Goal: Check status: Check status

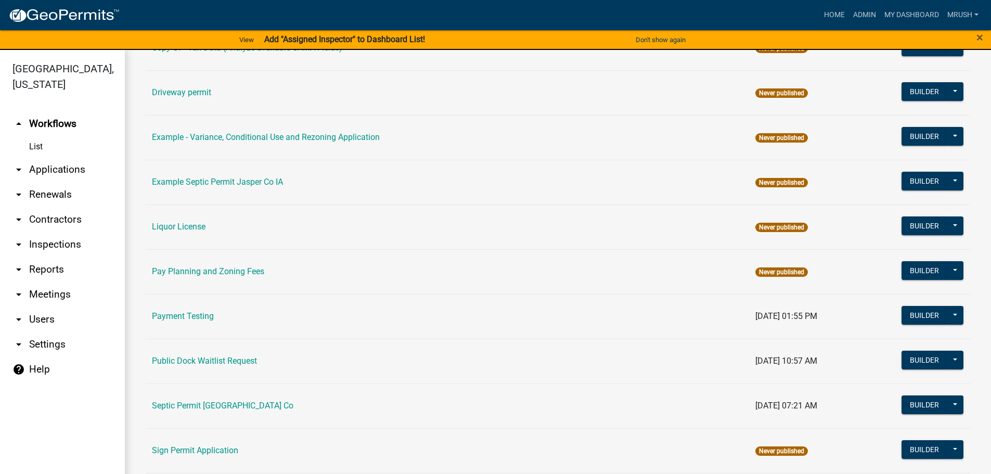
scroll to position [503, 0]
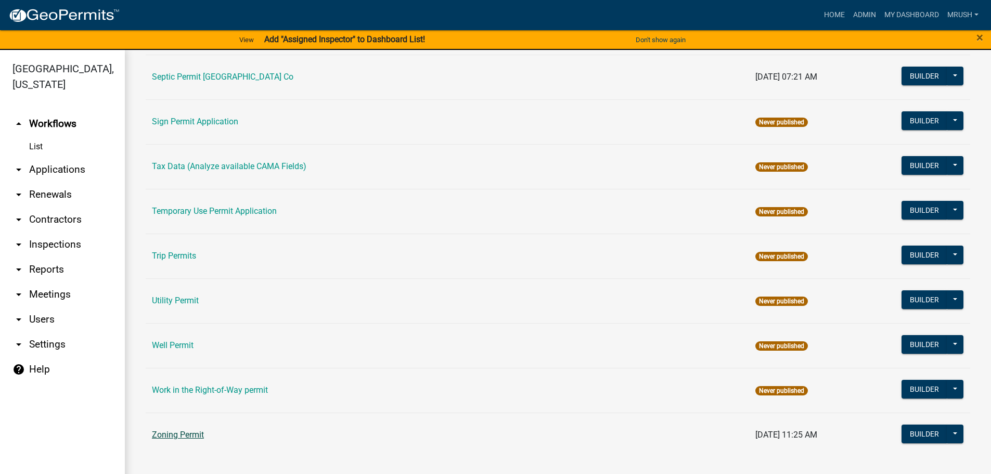
click at [201, 436] on link "Zoning Permit" at bounding box center [178, 435] width 52 height 10
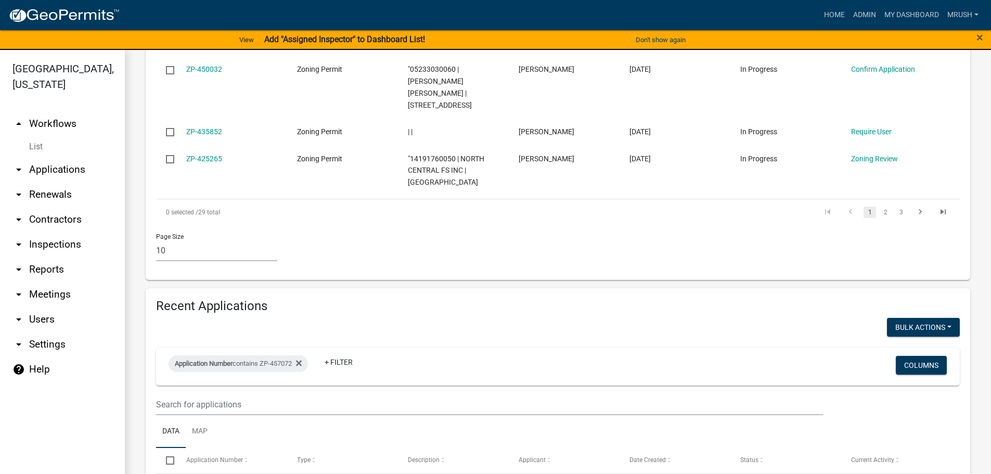
scroll to position [760, 0]
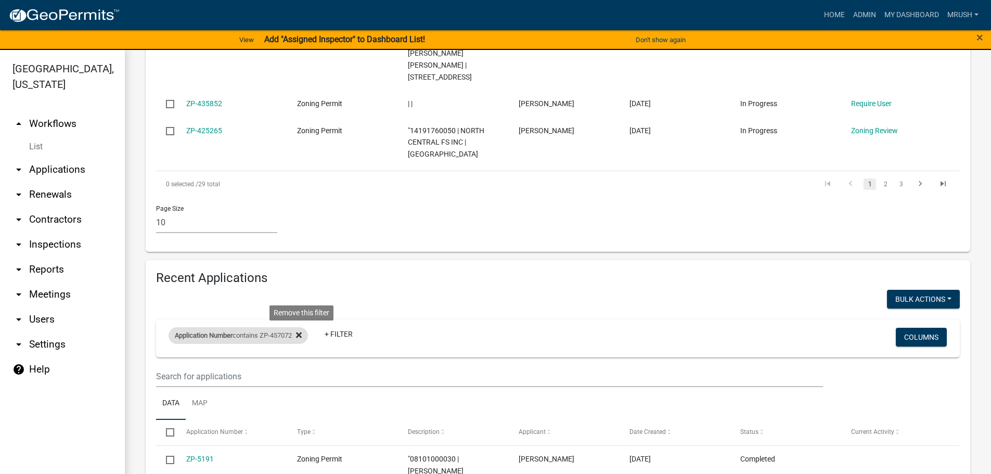
click at [302, 331] on icon at bounding box center [299, 335] width 6 height 8
click at [193, 328] on link "+ Filter" at bounding box center [191, 337] width 45 height 19
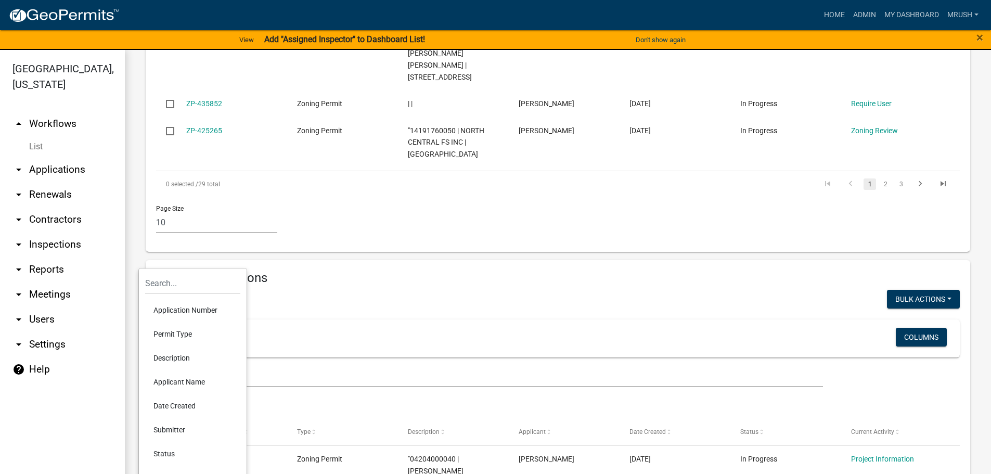
click at [183, 309] on li "Application Number" at bounding box center [192, 310] width 95 height 24
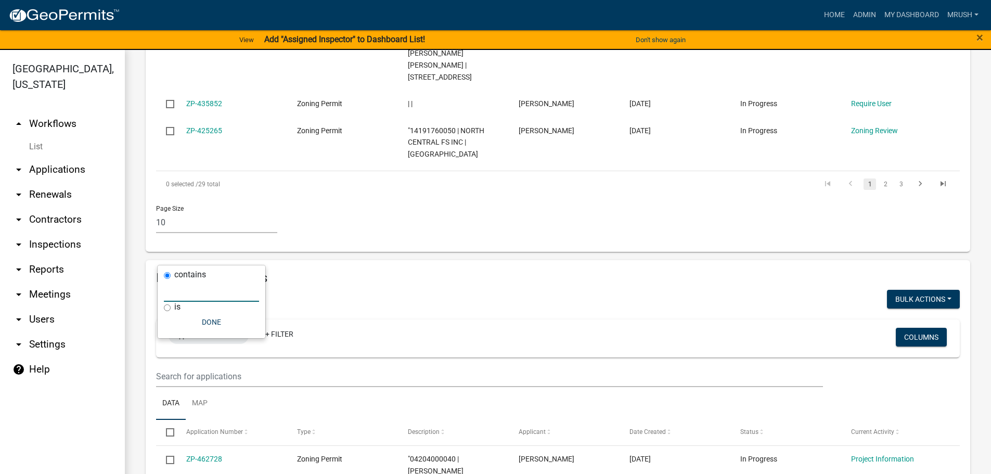
click at [188, 289] on input "text" at bounding box center [211, 290] width 95 height 21
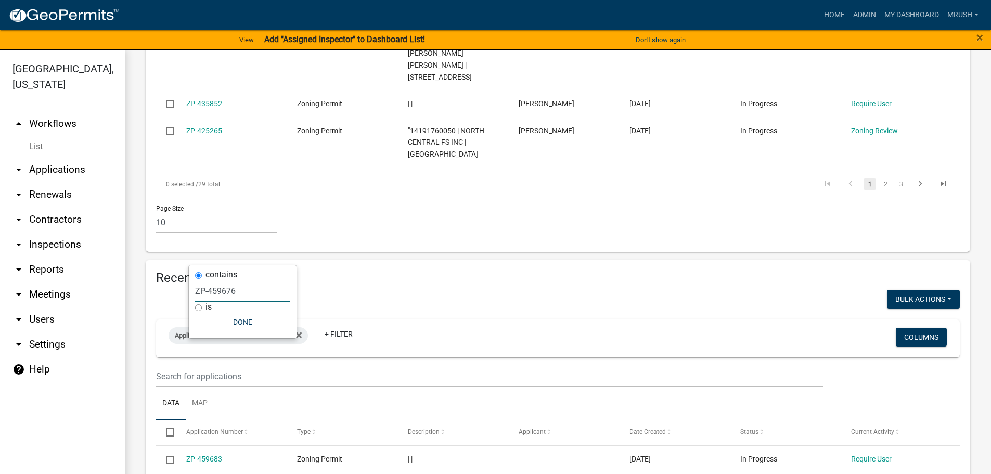
scroll to position [748, 0]
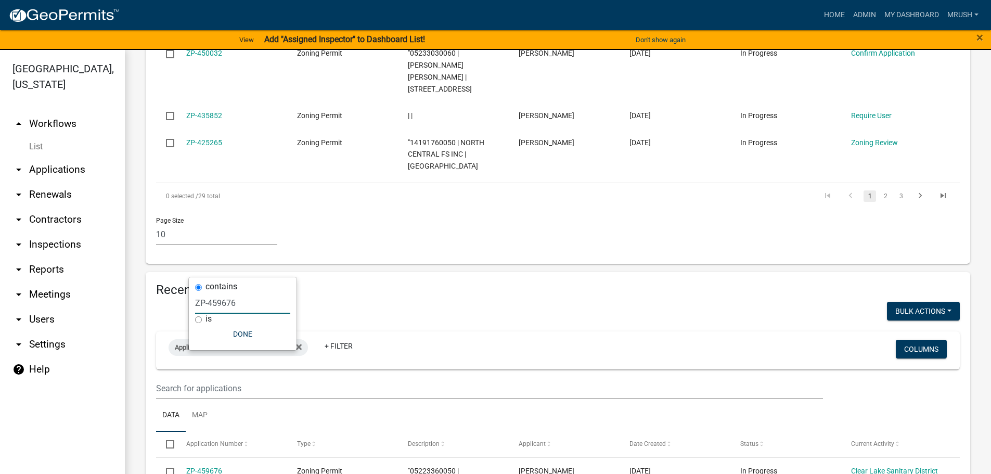
type input "ZP-459676"
